Goal: Task Accomplishment & Management: Manage account settings

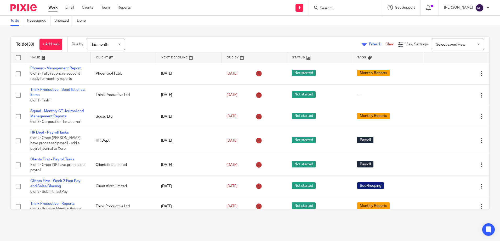
click at [102, 58] on link at bounding box center [123, 58] width 65 height 10
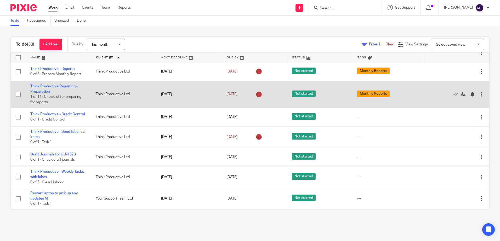
scroll to position [517, 0]
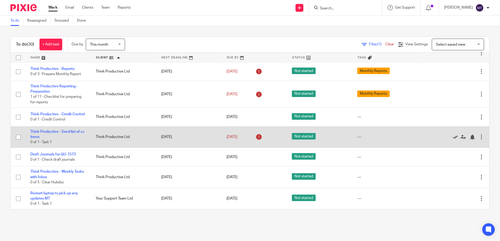
click at [452, 137] on icon at bounding box center [454, 137] width 5 height 5
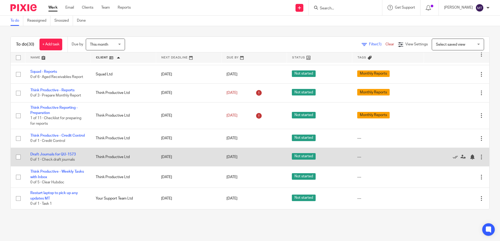
scroll to position [495, 0]
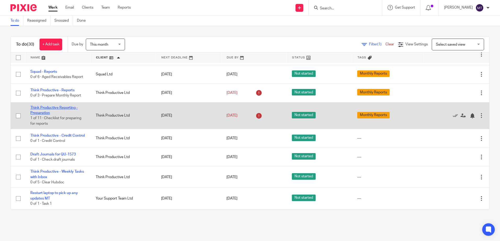
click at [57, 106] on link "Think Productive Reporting - Preparation" at bounding box center [53, 110] width 47 height 9
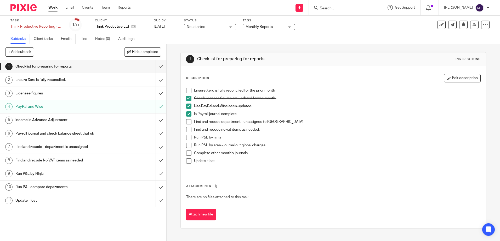
click at [186, 90] on span at bounding box center [188, 90] width 5 height 5
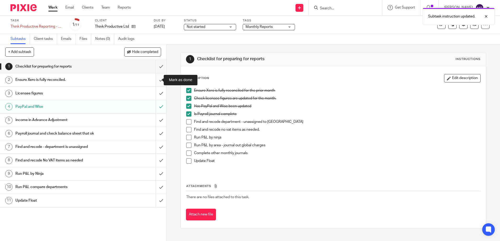
click at [156, 80] on input "submit" at bounding box center [83, 79] width 166 height 13
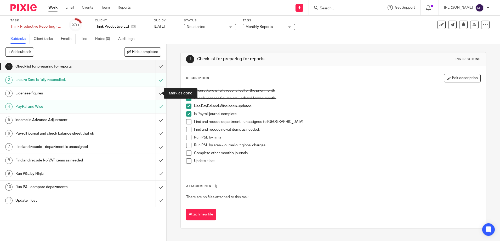
click at [155, 93] on input "submit" at bounding box center [83, 93] width 166 height 13
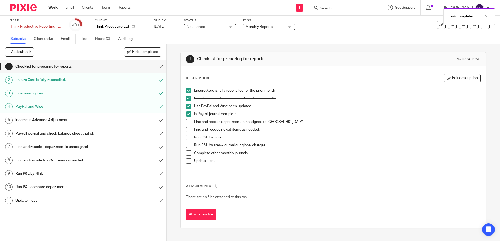
click at [53, 120] on h1 "income in Advance Adjustment" at bounding box center [60, 120] width 90 height 8
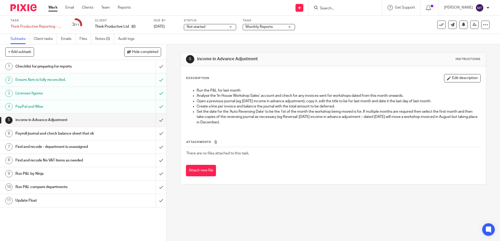
click at [54, 7] on link "Work" at bounding box center [52, 7] width 9 height 5
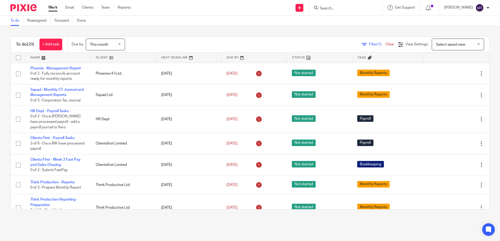
click at [168, 57] on link at bounding box center [188, 58] width 65 height 10
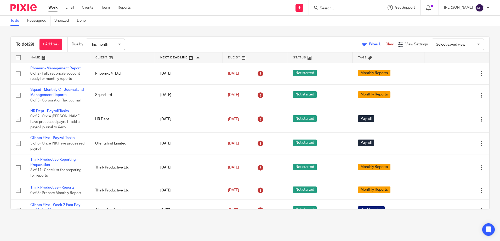
click at [100, 57] on link at bounding box center [122, 58] width 65 height 10
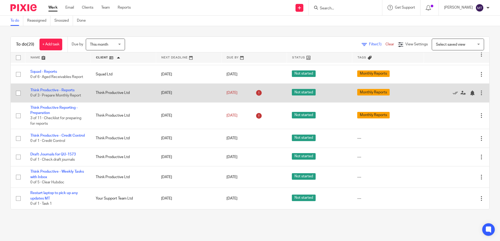
scroll to position [495, 0]
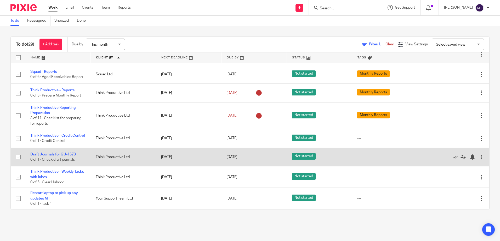
click at [56, 153] on link "Draft Journals for QU-1573" at bounding box center [52, 155] width 45 height 4
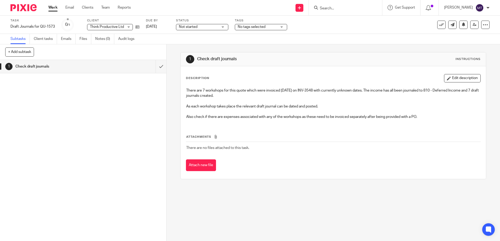
click at [53, 6] on link "Work" at bounding box center [52, 7] width 9 height 5
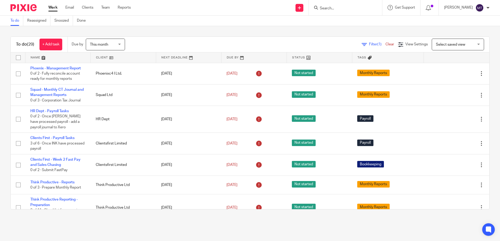
click at [100, 58] on link at bounding box center [123, 58] width 65 height 10
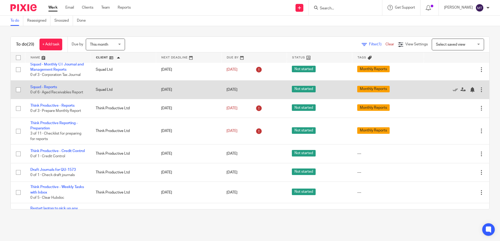
scroll to position [443, 0]
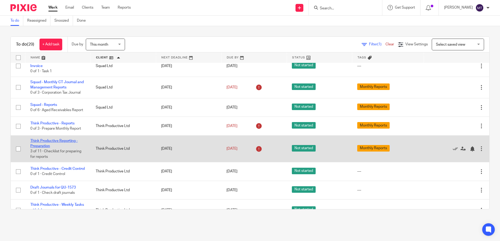
click at [63, 148] on link "Think Productive Reporting - Preparation" at bounding box center [53, 143] width 47 height 9
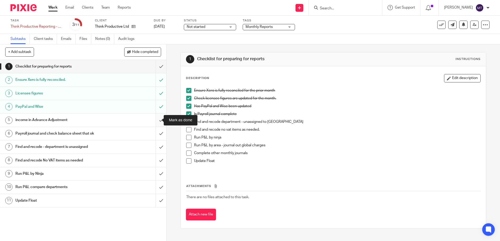
click at [156, 120] on input "submit" at bounding box center [83, 120] width 166 height 13
click at [156, 133] on input "submit" at bounding box center [83, 133] width 166 height 13
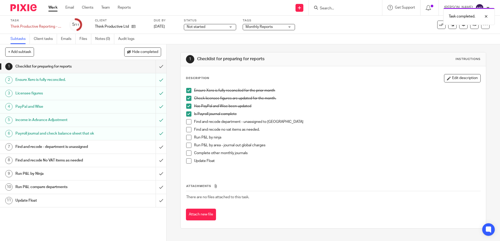
click at [83, 134] on h1 "Payroll journal and check balance sheet that ok" at bounding box center [60, 134] width 90 height 8
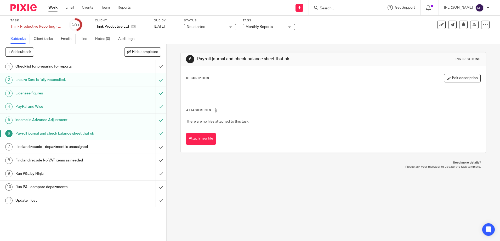
click at [32, 65] on h1 "Checklist for preparing for reports" at bounding box center [60, 67] width 90 height 8
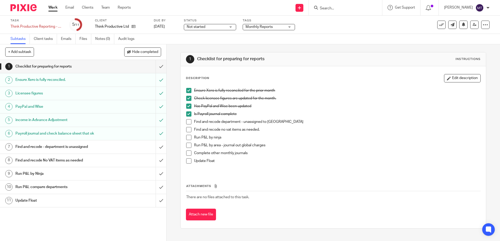
click at [76, 146] on h1 "Find and recode - department is unassigned" at bounding box center [60, 147] width 90 height 8
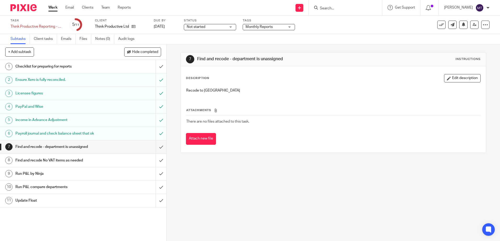
click at [48, 66] on h1 "Checklist for preparing for reports" at bounding box center [60, 67] width 90 height 8
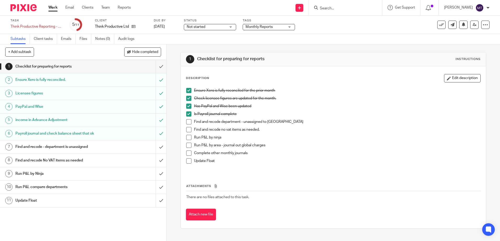
click at [187, 137] on span at bounding box center [188, 137] width 5 height 5
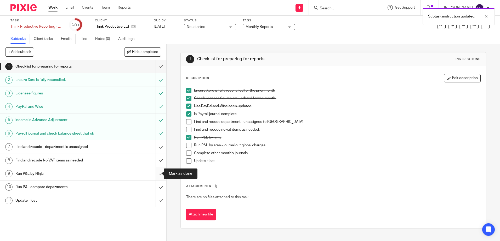
click at [157, 173] on input "submit" at bounding box center [83, 174] width 166 height 13
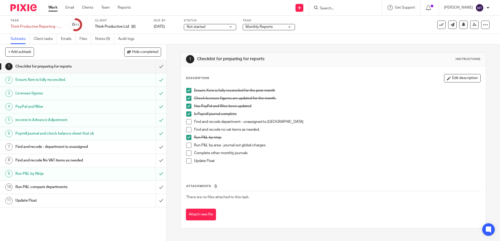
click at [64, 146] on h1 "Find and recode - department is unassigned" at bounding box center [60, 147] width 90 height 8
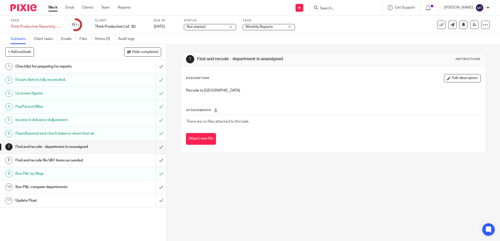
click at [41, 65] on h1 "Checklist for preparing for reports" at bounding box center [60, 67] width 90 height 8
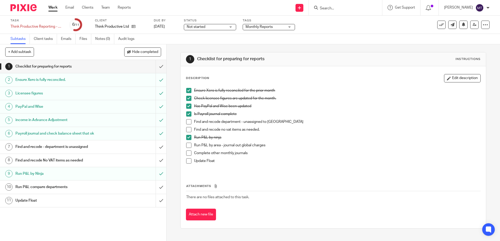
click at [188, 146] on span at bounding box center [188, 145] width 5 height 5
click at [78, 186] on h1 "Run P&L compare departments" at bounding box center [60, 187] width 90 height 8
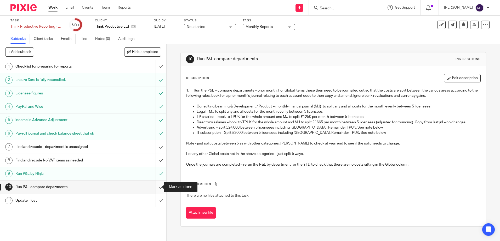
click at [154, 187] on input "submit" at bounding box center [83, 187] width 166 height 13
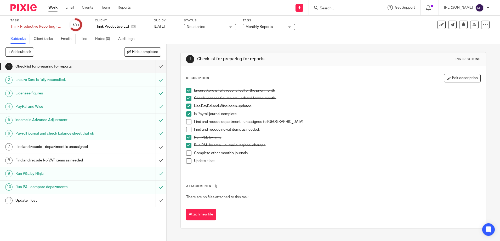
click at [187, 153] on span at bounding box center [188, 153] width 5 height 5
click at [156, 146] on input "submit" at bounding box center [83, 147] width 166 height 13
click at [187, 121] on span at bounding box center [188, 121] width 5 height 5
click at [187, 129] on span at bounding box center [188, 129] width 5 height 5
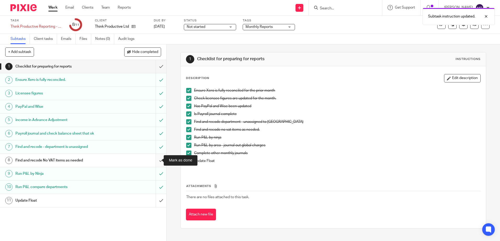
click at [156, 160] on input "submit" at bounding box center [83, 160] width 166 height 13
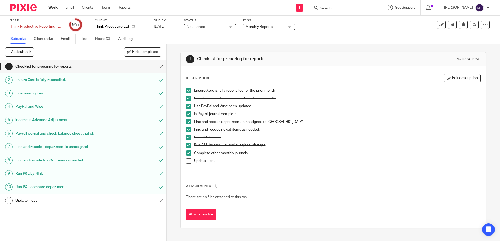
click at [29, 199] on h1 "Update Float" at bounding box center [60, 201] width 90 height 8
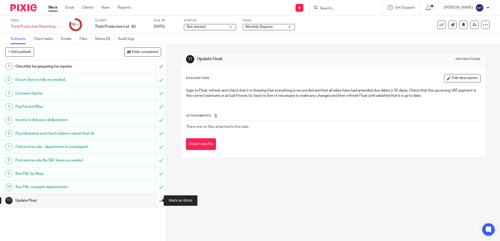
click at [155, 201] on input "submit" at bounding box center [83, 200] width 166 height 13
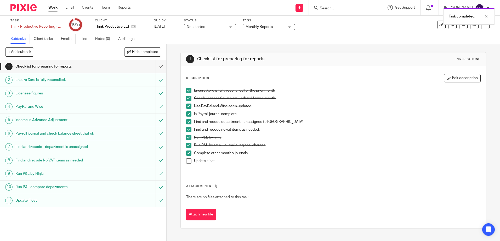
click at [188, 161] on span at bounding box center [188, 161] width 5 height 5
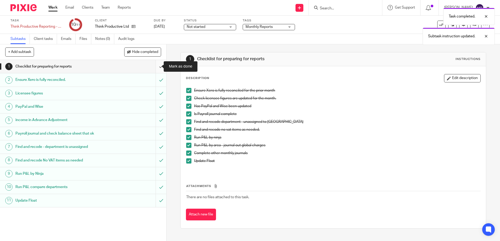
click at [156, 65] on input "submit" at bounding box center [83, 66] width 166 height 13
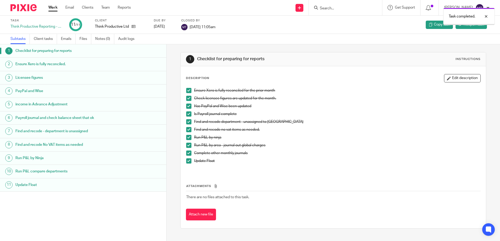
click at [53, 7] on link "Work" at bounding box center [52, 7] width 9 height 5
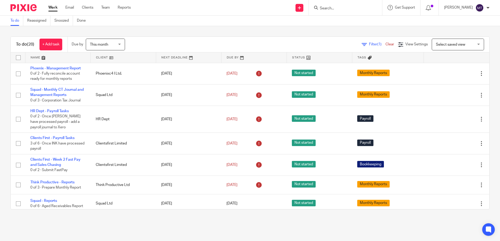
click at [99, 56] on link at bounding box center [123, 58] width 65 height 10
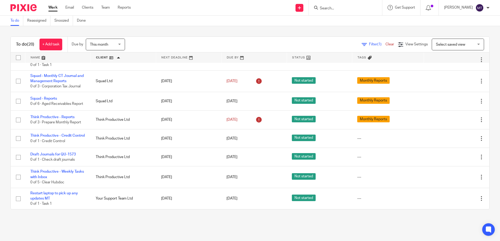
scroll to position [468, 0]
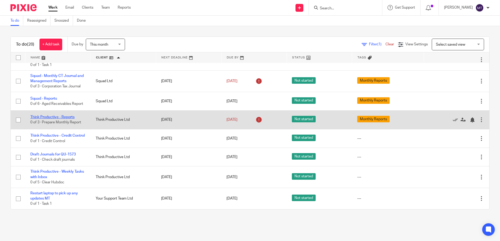
click at [66, 116] on link "Think Productive - Reports" at bounding box center [52, 118] width 44 height 4
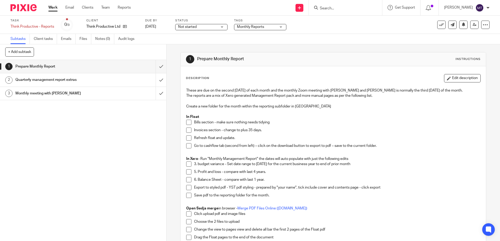
click at [187, 123] on span at bounding box center [188, 122] width 5 height 5
click at [186, 130] on span at bounding box center [188, 130] width 5 height 5
click at [76, 80] on h1 "Quarterly management report extras" at bounding box center [60, 80] width 90 height 8
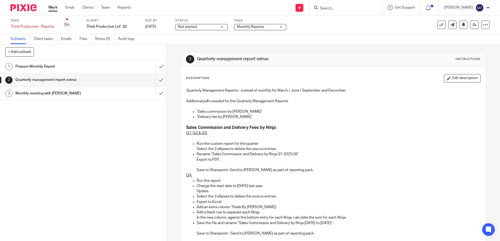
click at [76, 94] on h1 "Monthly meeting with [PERSON_NAME]" at bounding box center [60, 94] width 90 height 8
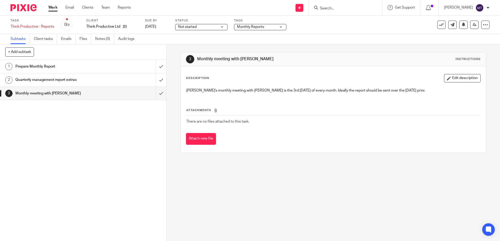
click at [70, 67] on h1 "Prepare Monthly Report" at bounding box center [60, 67] width 90 height 8
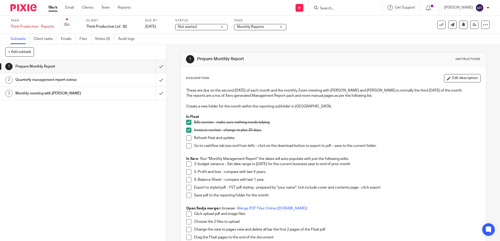
click at [67, 80] on h1 "Quarterly management report extras" at bounding box center [60, 80] width 90 height 8
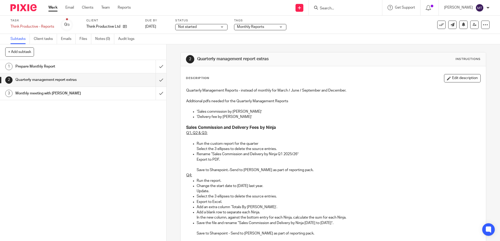
click at [40, 66] on h1 "Prepare Monthly Report" at bounding box center [60, 67] width 90 height 8
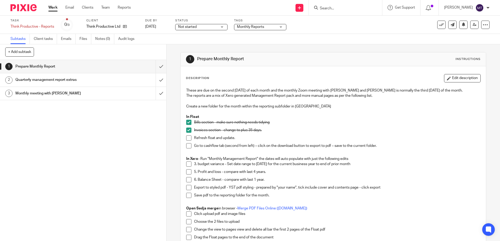
click at [188, 137] on span at bounding box center [188, 138] width 5 height 5
click at [187, 146] on span at bounding box center [188, 145] width 5 height 5
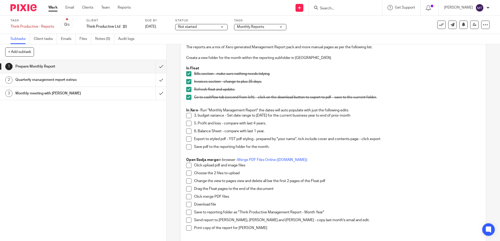
scroll to position [52, 0]
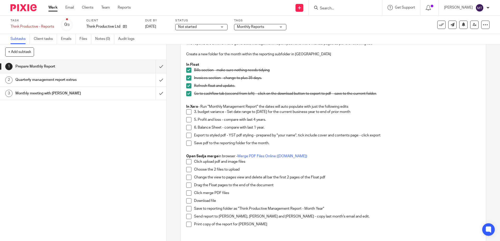
click at [186, 113] on span at bounding box center [188, 112] width 5 height 5
click at [189, 119] on span at bounding box center [188, 119] width 5 height 5
click at [188, 128] on span at bounding box center [188, 127] width 5 height 5
click at [186, 136] on span at bounding box center [188, 135] width 5 height 5
click at [187, 143] on span at bounding box center [188, 143] width 5 height 5
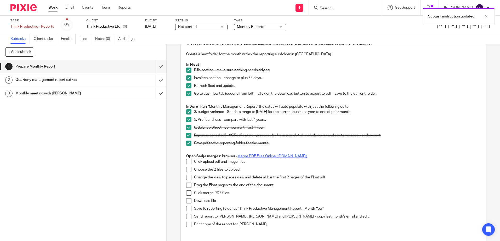
click at [253, 156] on link "Merge PDF Files Online (sejda.com)" at bounding box center [272, 157] width 70 height 4
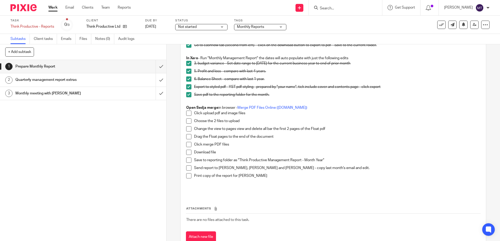
scroll to position [105, 0]
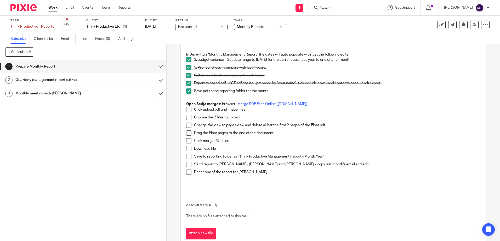
click at [186, 109] on span at bounding box center [188, 109] width 5 height 5
click at [187, 118] on span at bounding box center [188, 117] width 5 height 5
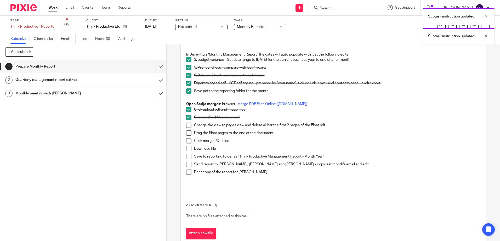
click at [186, 125] on span at bounding box center [188, 125] width 5 height 5
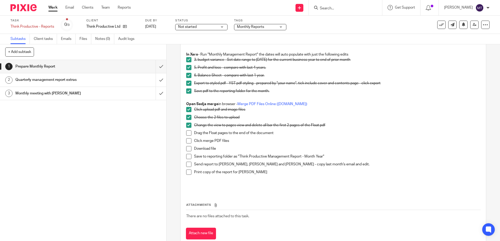
click at [186, 133] on span at bounding box center [188, 133] width 5 height 5
click at [186, 141] on span at bounding box center [188, 141] width 5 height 5
click at [187, 149] on span at bounding box center [188, 148] width 5 height 5
click at [186, 155] on span at bounding box center [188, 156] width 5 height 5
click at [156, 66] on input "submit" at bounding box center [83, 66] width 166 height 13
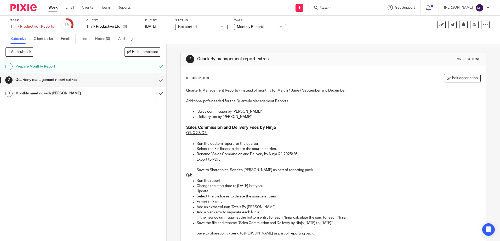
click at [53, 93] on h1 "Monthly meeting with [PERSON_NAME]" at bounding box center [60, 94] width 90 height 8
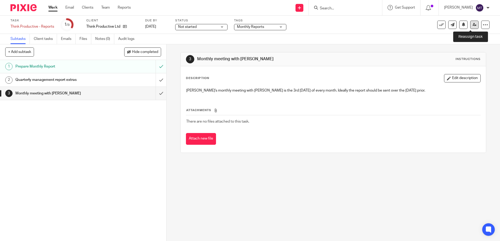
click at [472, 24] on icon at bounding box center [474, 25] width 4 height 4
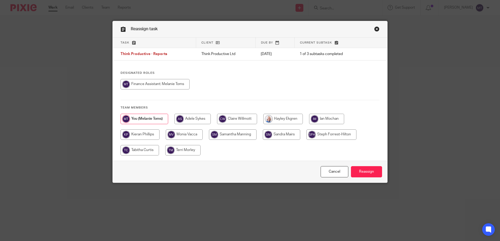
click at [139, 150] on input "radio" at bounding box center [139, 150] width 38 height 10
radio input "true"
click at [363, 171] on input "Reassign" at bounding box center [366, 171] width 31 height 11
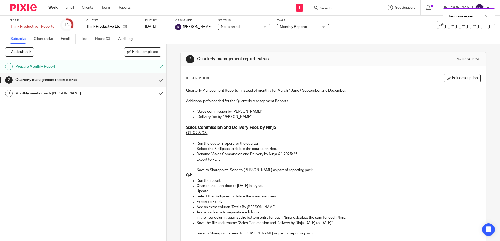
click at [54, 8] on link "Work" at bounding box center [52, 7] width 9 height 5
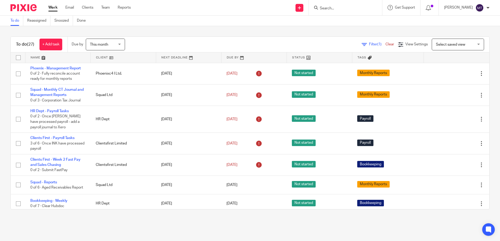
click at [101, 55] on link at bounding box center [123, 58] width 65 height 10
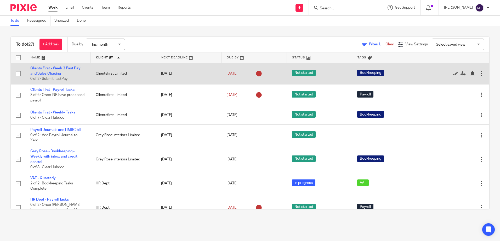
click at [50, 68] on link "Clients First - Week 2 Fast Pay and Sales Chasing" at bounding box center [55, 71] width 50 height 9
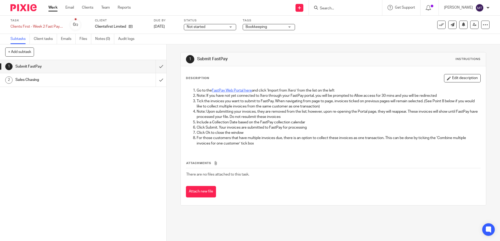
click at [229, 90] on link "FastPay Web Portal here" at bounding box center [232, 91] width 40 height 4
click at [155, 66] on input "submit" at bounding box center [83, 66] width 166 height 13
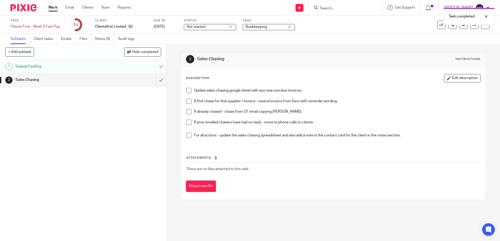
click at [53, 8] on link "Work" at bounding box center [52, 7] width 9 height 5
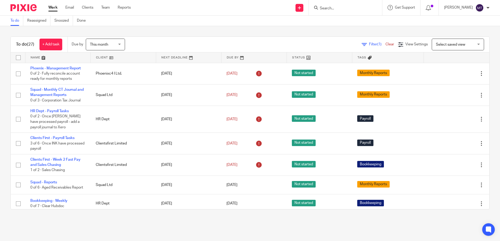
click at [100, 57] on link at bounding box center [123, 58] width 65 height 10
